Goal: Task Accomplishment & Management: Manage account settings

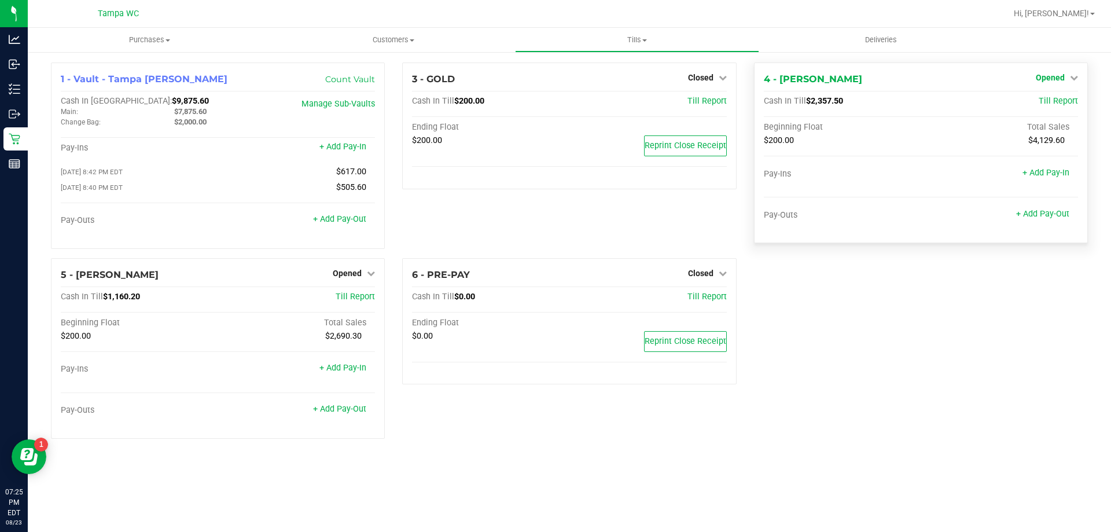
click at [1051, 79] on span "Opened" at bounding box center [1050, 77] width 29 height 9
click at [1049, 101] on link "Close Till" at bounding box center [1051, 101] width 31 height 9
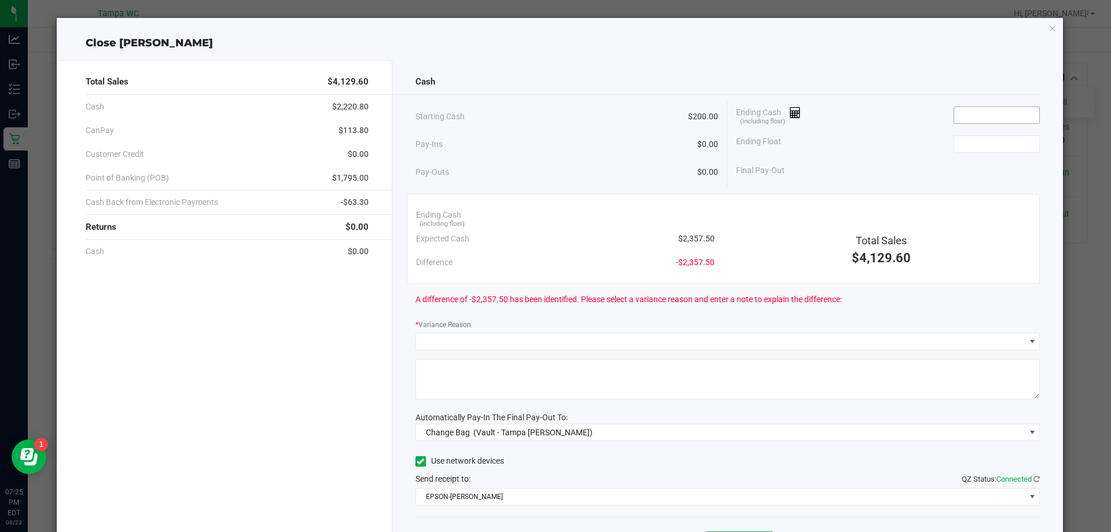
click at [965, 111] on input at bounding box center [996, 115] width 85 height 16
click at [1049, 26] on icon "button" at bounding box center [1053, 28] width 8 height 14
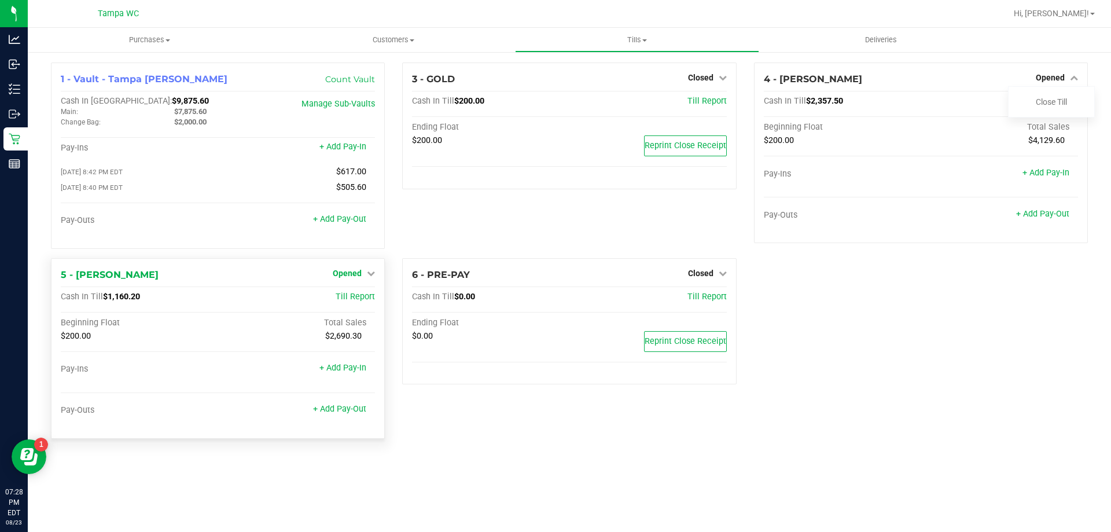
click at [350, 274] on span "Opened" at bounding box center [347, 273] width 29 height 9
click at [352, 302] on link "Close Till" at bounding box center [348, 296] width 31 height 9
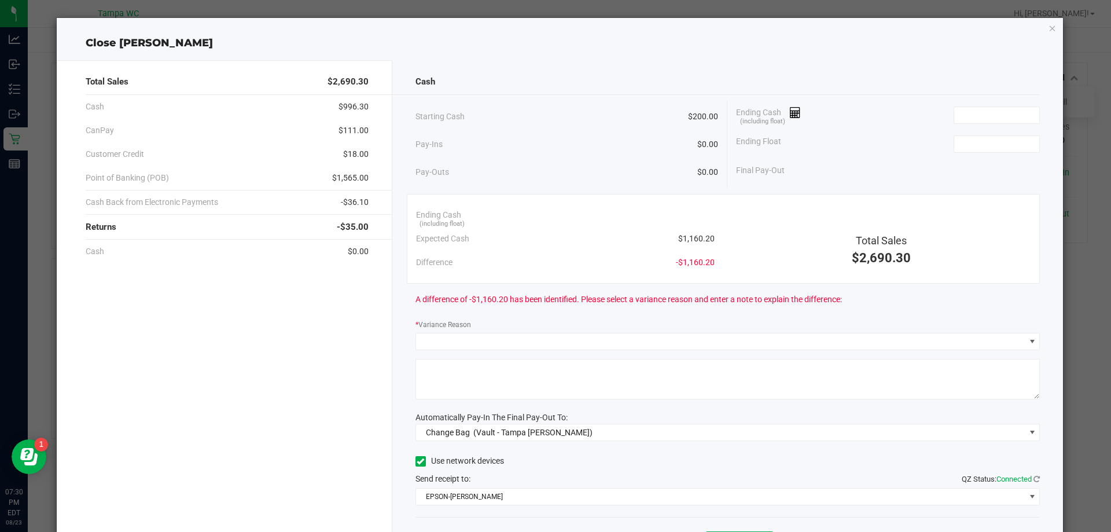
click at [979, 105] on div "Ending Cash (including float)" at bounding box center [888, 115] width 304 height 29
click at [979, 115] on input at bounding box center [996, 115] width 85 height 16
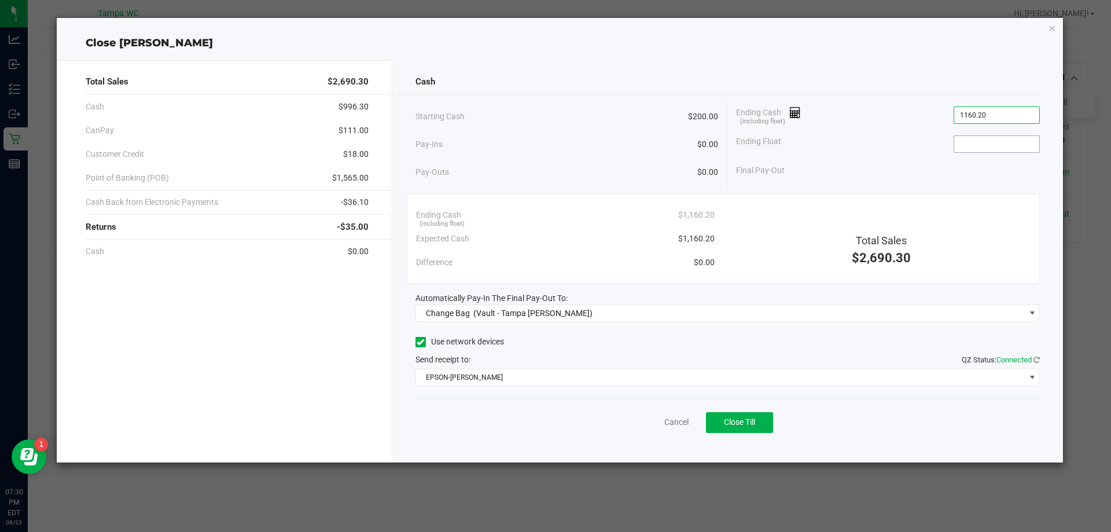
type input "$1,160.20"
click at [1004, 139] on input at bounding box center [996, 144] width 85 height 16
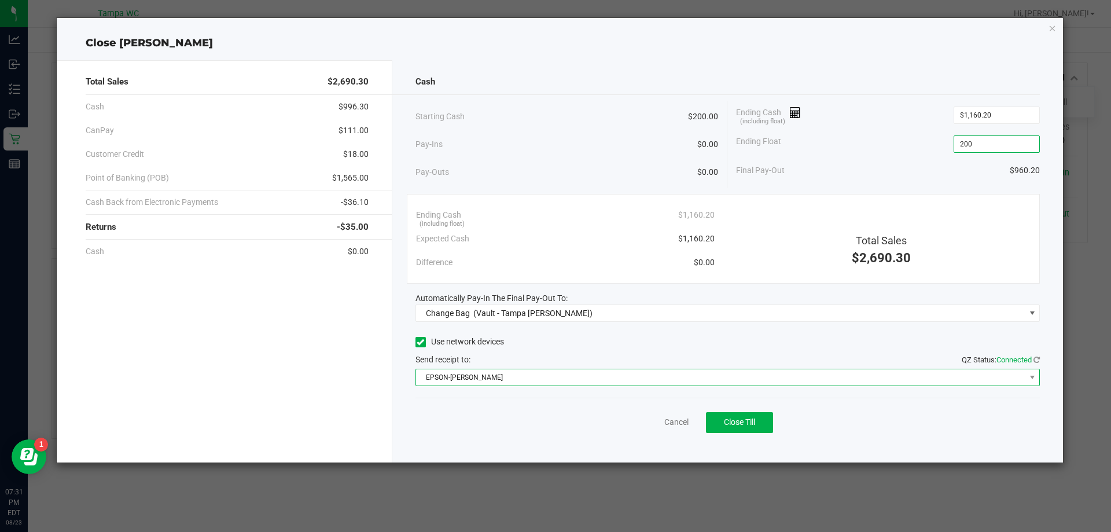
type input "$200.00"
click at [751, 380] on span "EPSON-[PERSON_NAME]" at bounding box center [720, 377] width 609 height 16
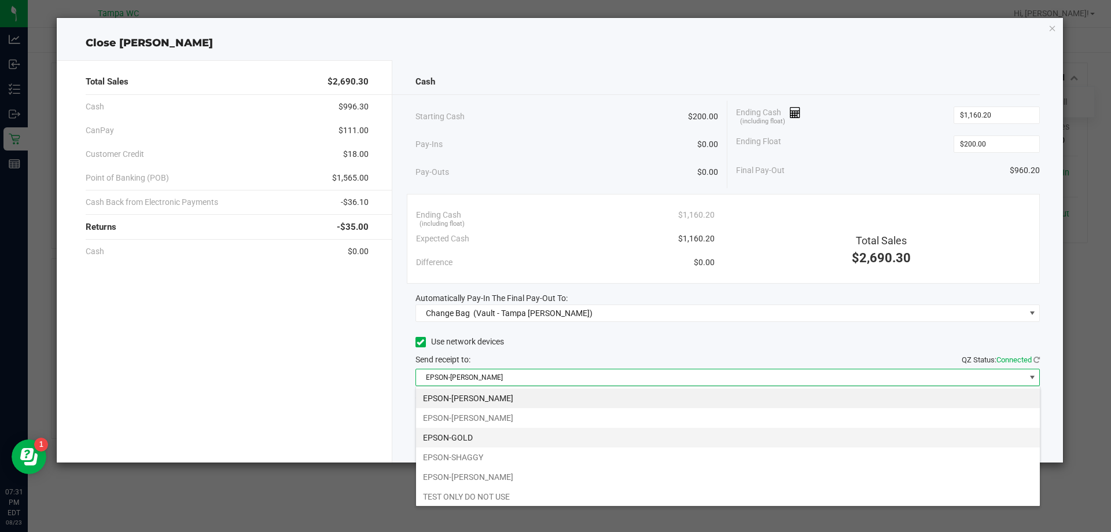
scroll to position [17, 624]
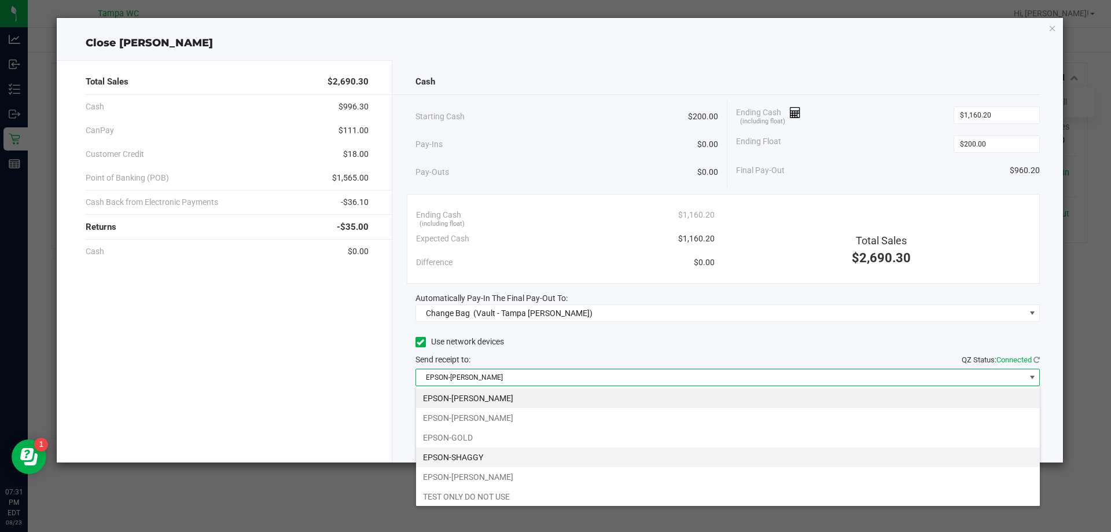
click at [515, 459] on li "EPSON-SHAGGY" at bounding box center [728, 457] width 624 height 20
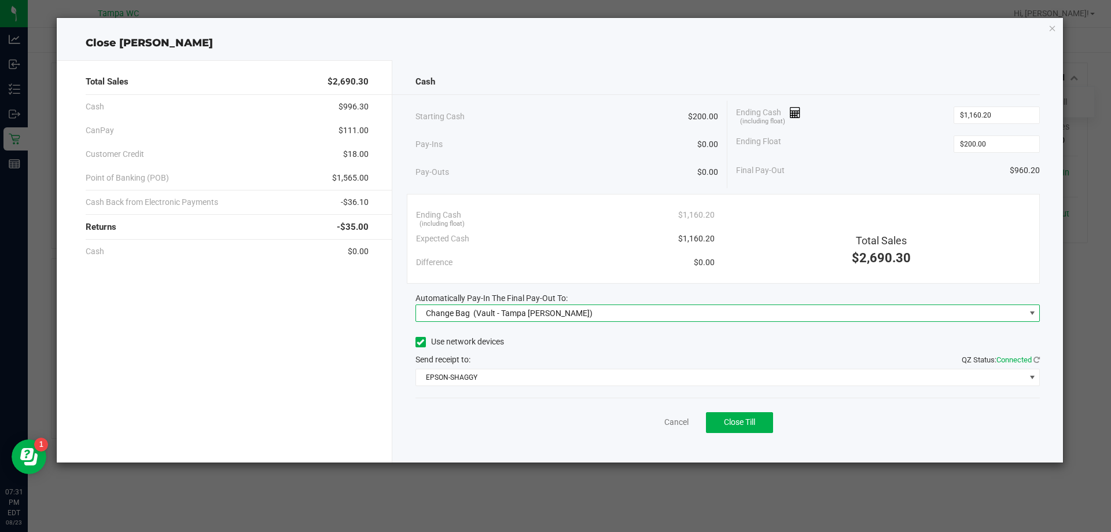
drag, startPoint x: 651, startPoint y: 313, endPoint x: 644, endPoint y: 313, distance: 6.4
click at [651, 313] on span "Change Bag (Vault - Tampa [PERSON_NAME])" at bounding box center [720, 313] width 609 height 16
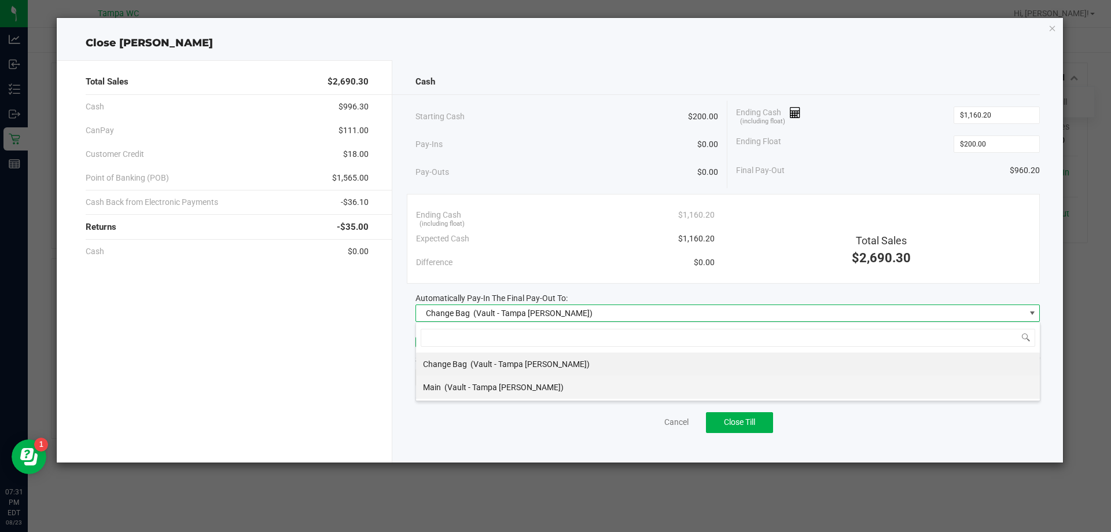
click at [609, 383] on li "Main (Vault - Tampa [PERSON_NAME])" at bounding box center [728, 387] width 624 height 23
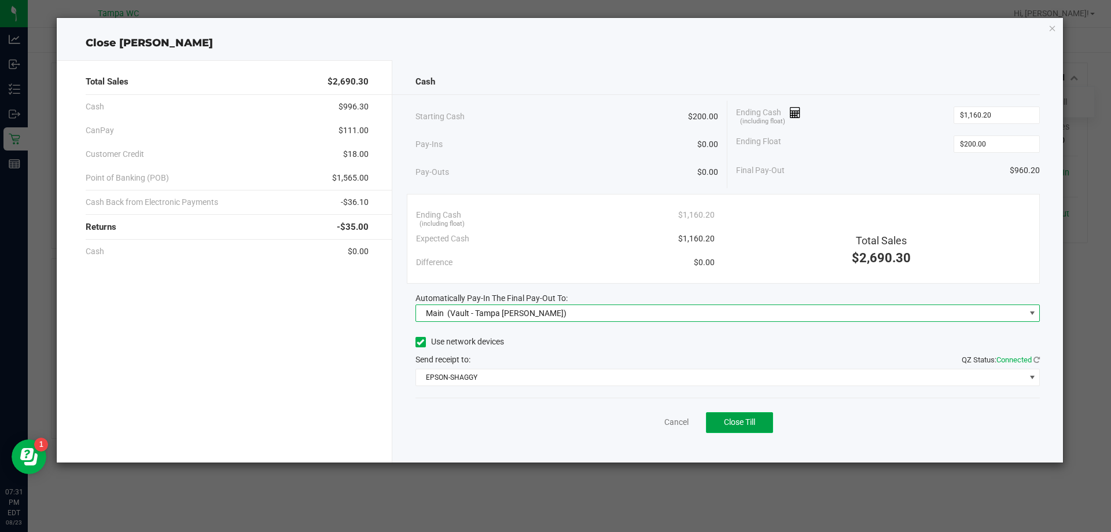
click at [748, 421] on span "Close Till" at bounding box center [739, 421] width 31 height 9
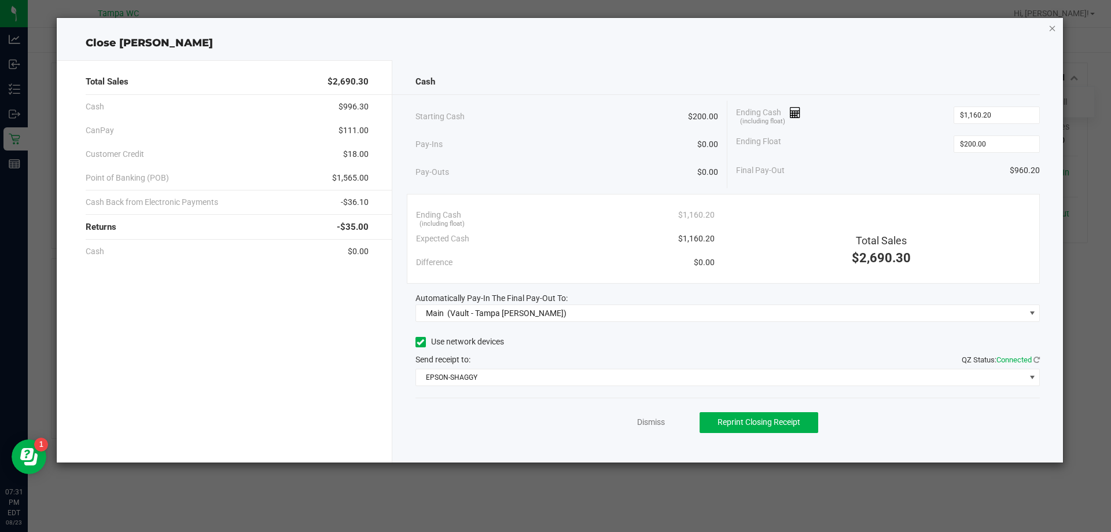
click at [1049, 25] on icon "button" at bounding box center [1053, 28] width 8 height 14
